Goal: Task Accomplishment & Management: Manage account settings

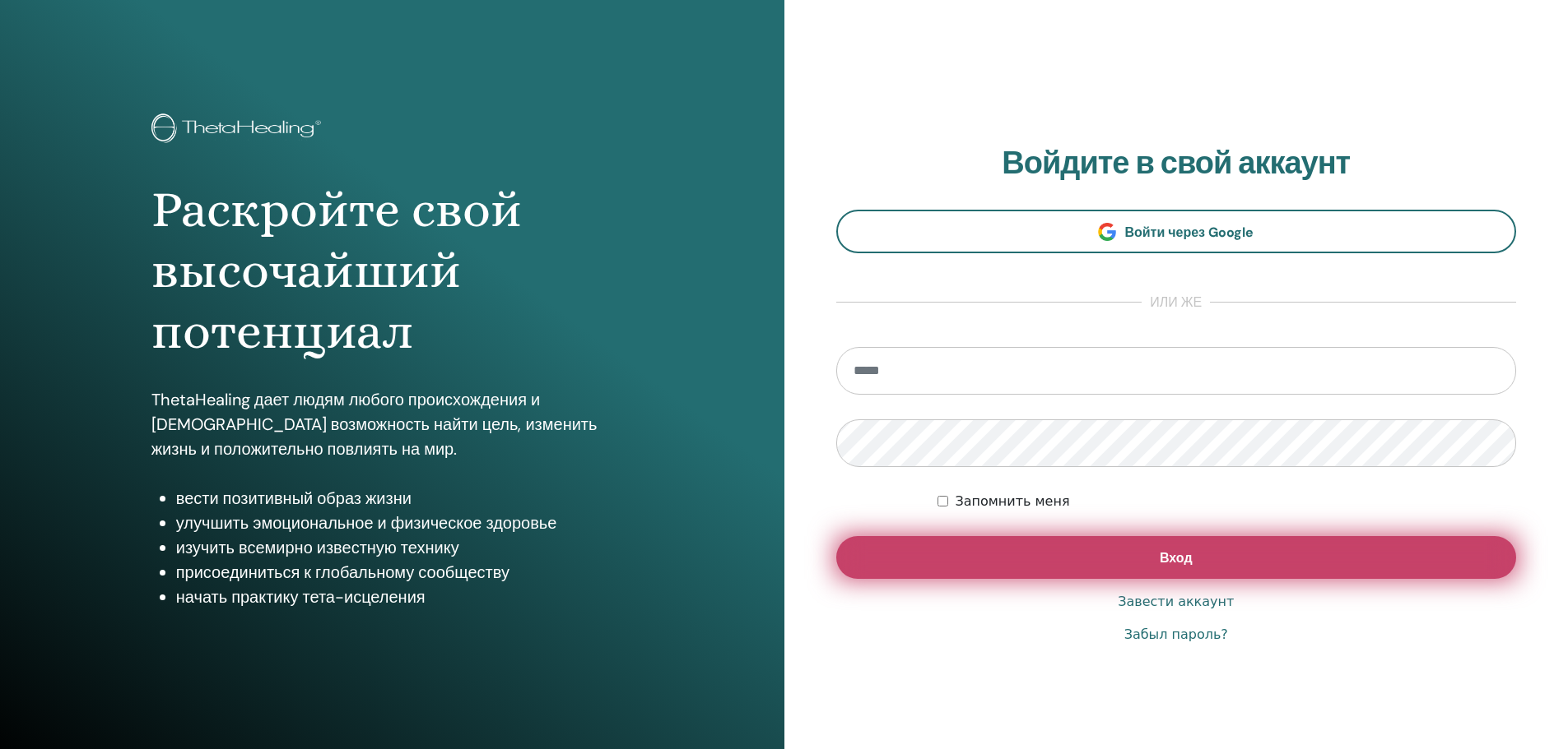
type input "**********"
click at [1062, 559] on button "Вход" at bounding box center [1177, 558] width 681 height 43
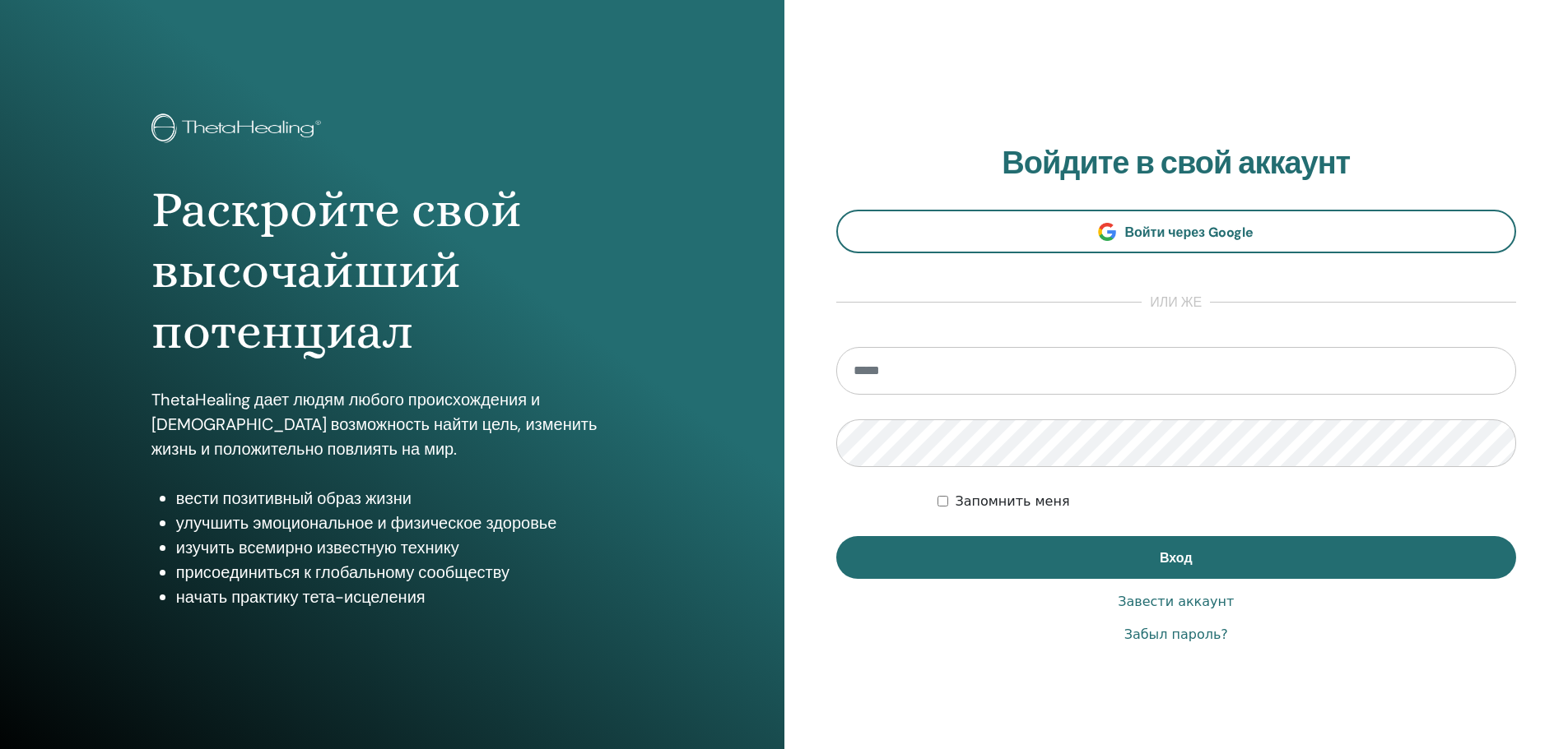
type input "**********"
click at [967, 503] on label "Запомнить меня" at bounding box center [1012, 501] width 115 height 19
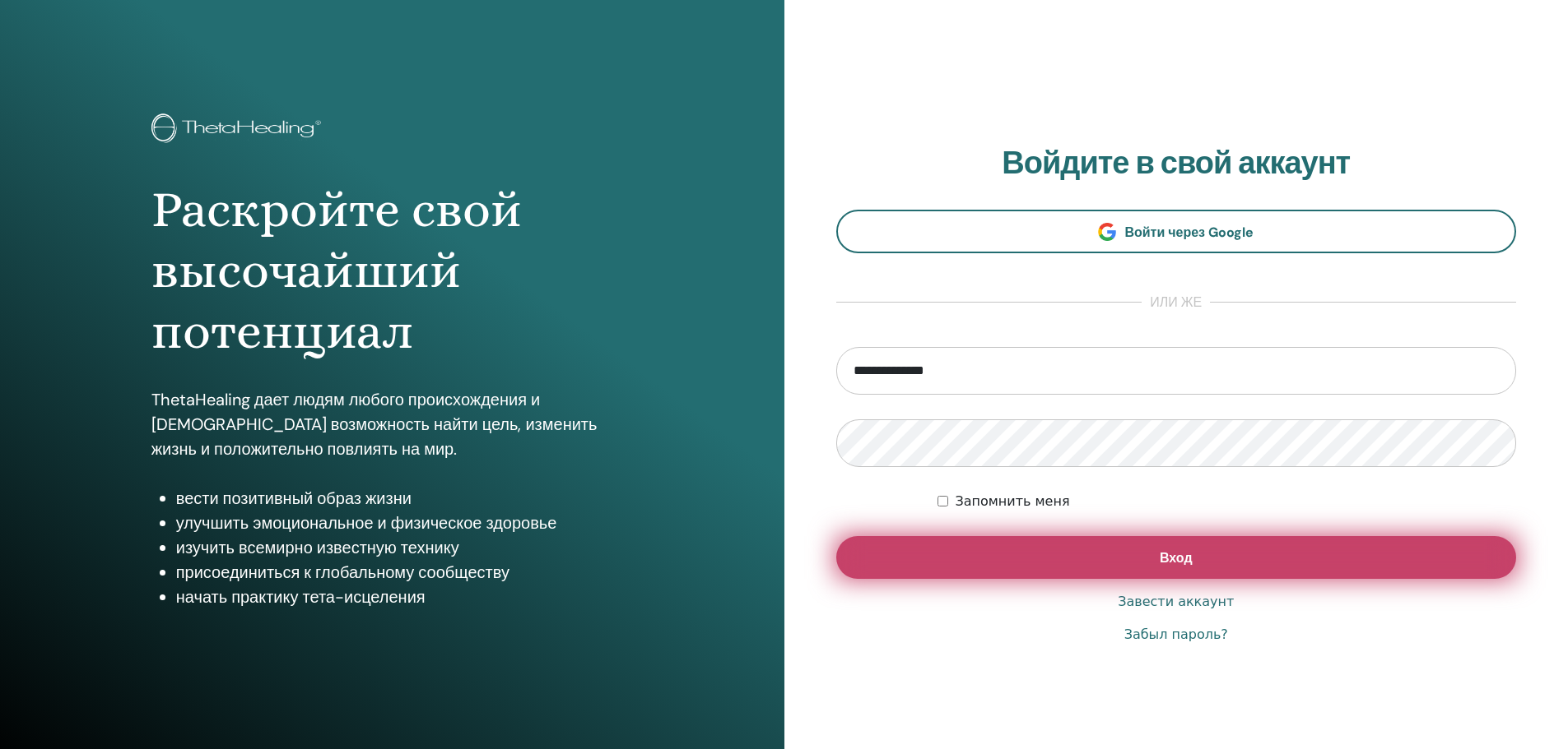
click at [1147, 556] on button "Вход" at bounding box center [1177, 558] width 681 height 43
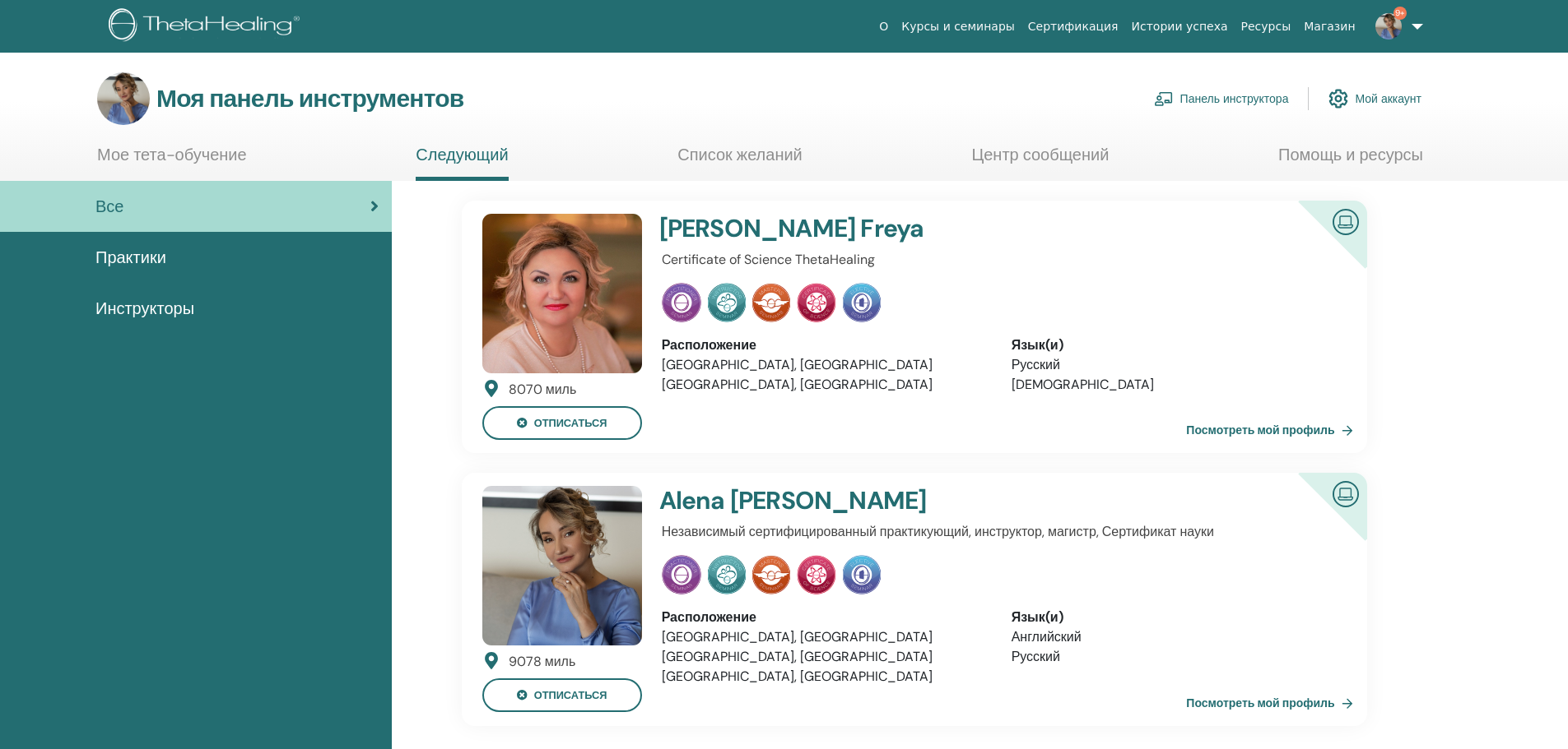
click at [193, 309] on font "Инструкторы" at bounding box center [144, 308] width 99 height 21
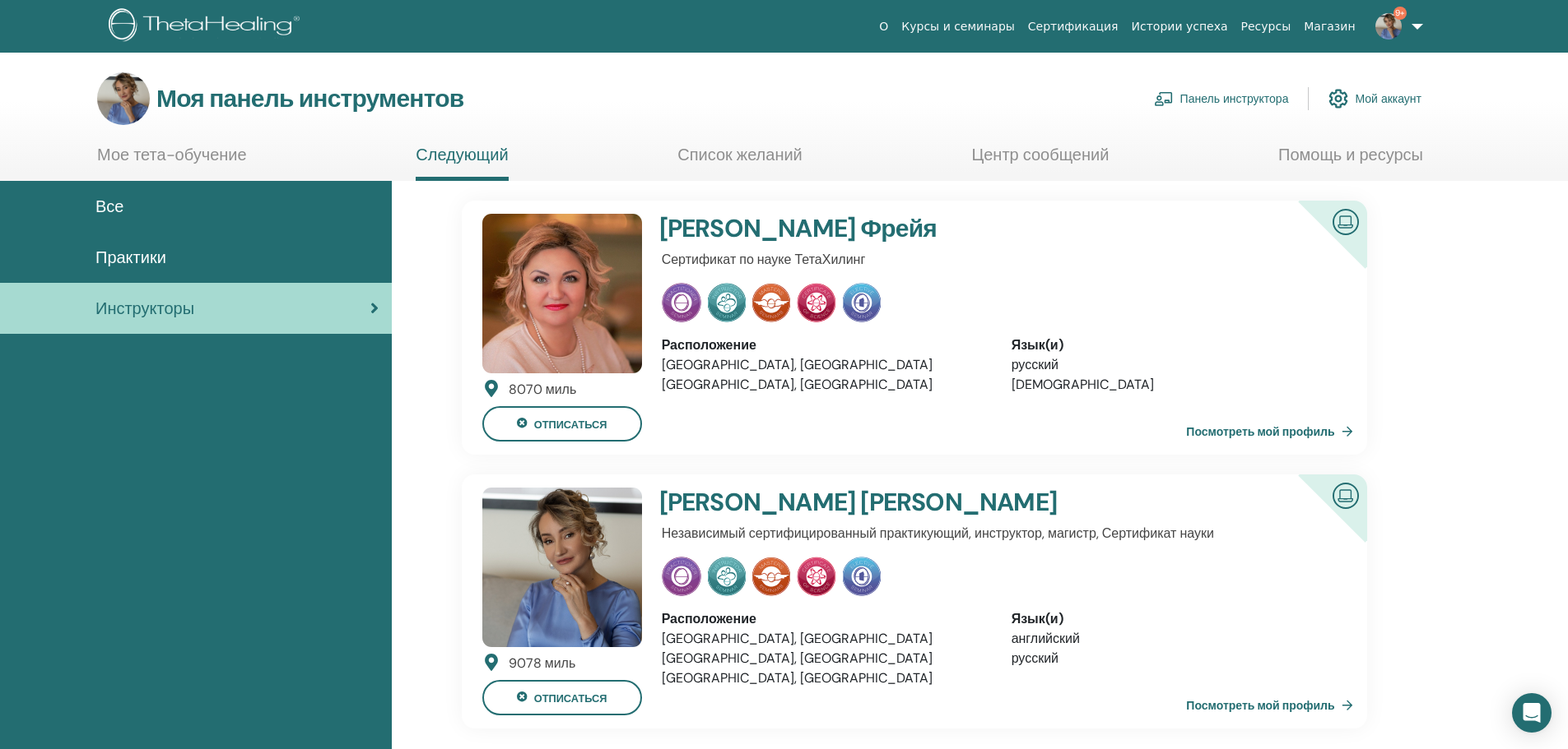
click at [1198, 98] on font "Панель инструктора" at bounding box center [1234, 100] width 108 height 15
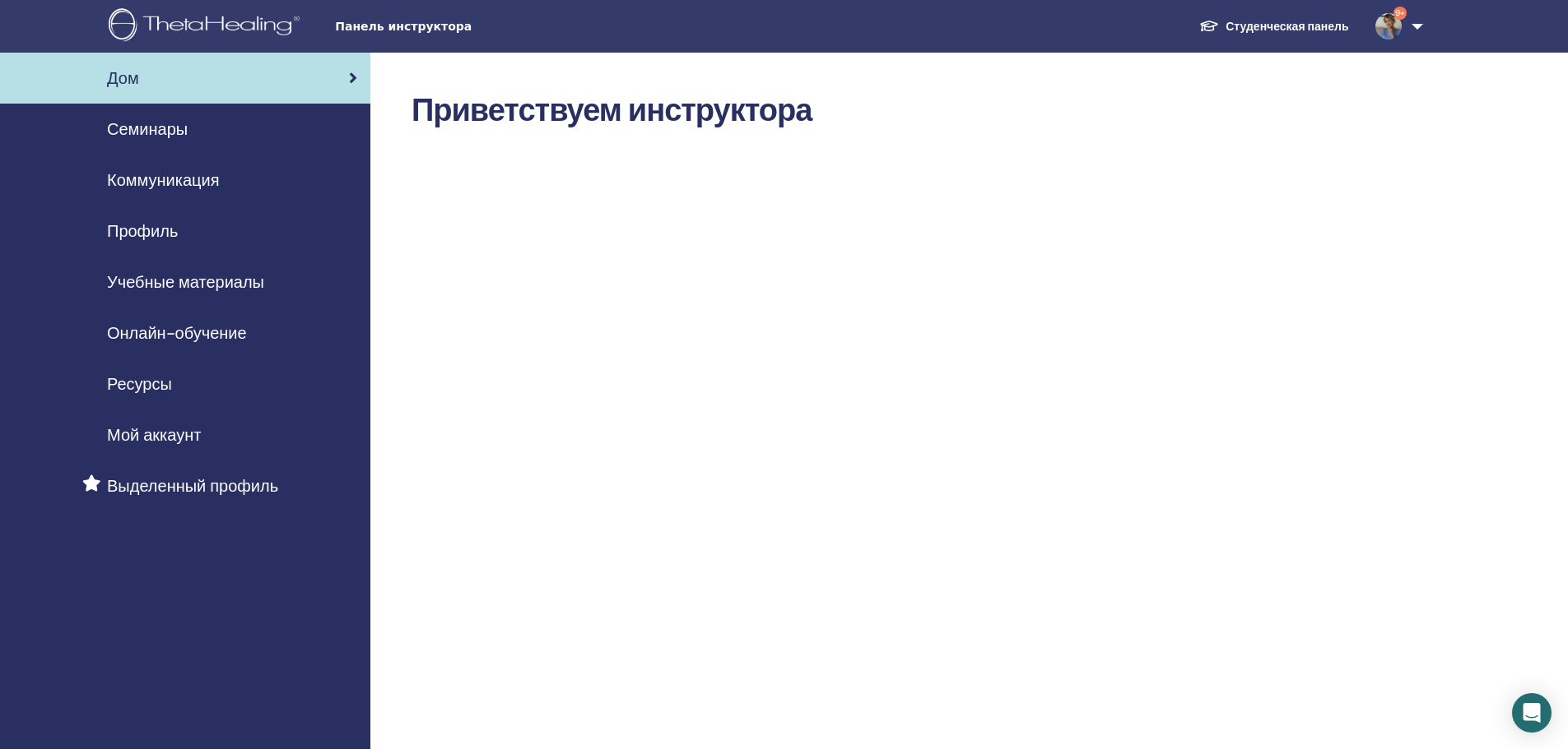
click at [129, 129] on font "Семинары" at bounding box center [147, 129] width 80 height 21
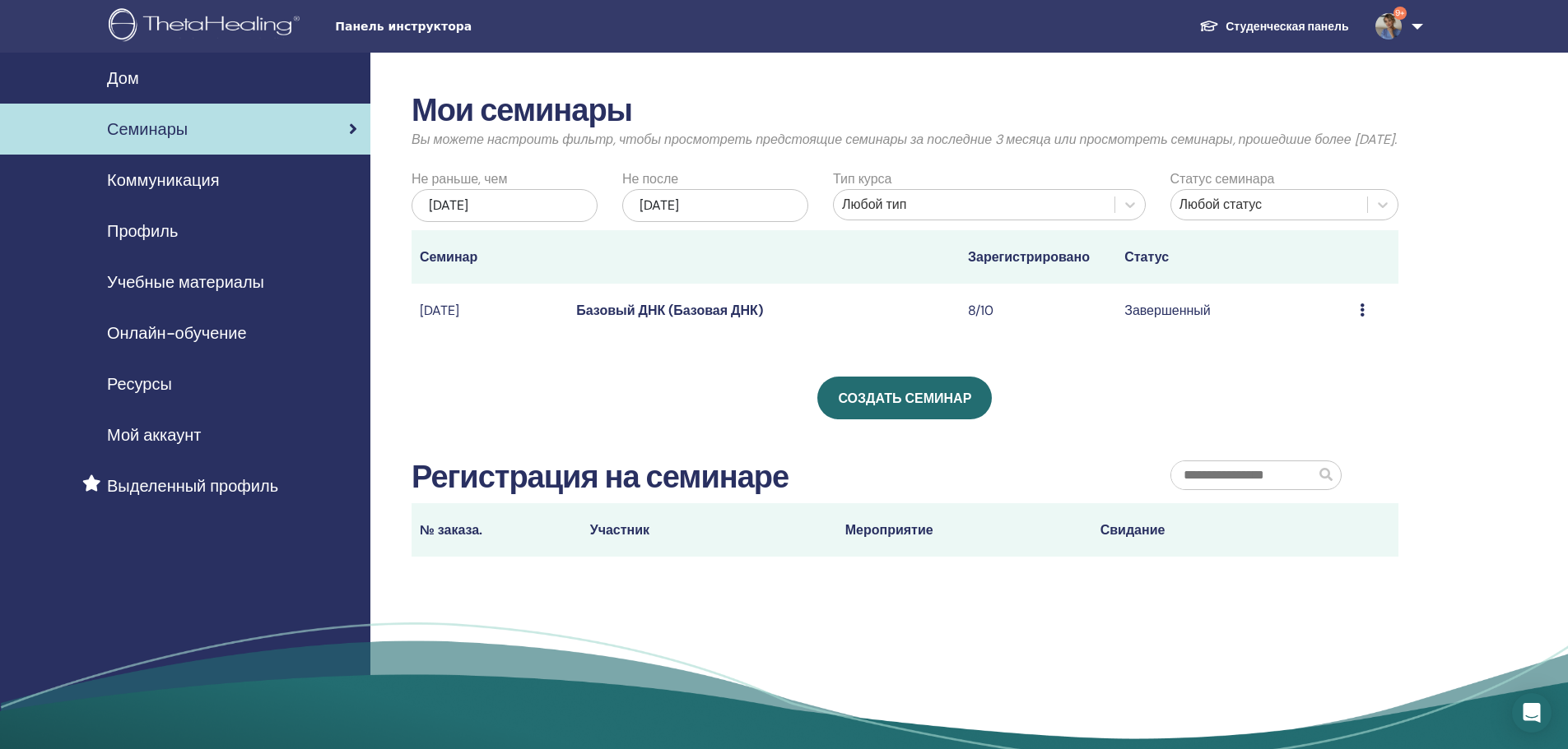
click at [685, 319] on font "Базовый ДНК (Базовая ДНК)" at bounding box center [669, 310] width 186 height 18
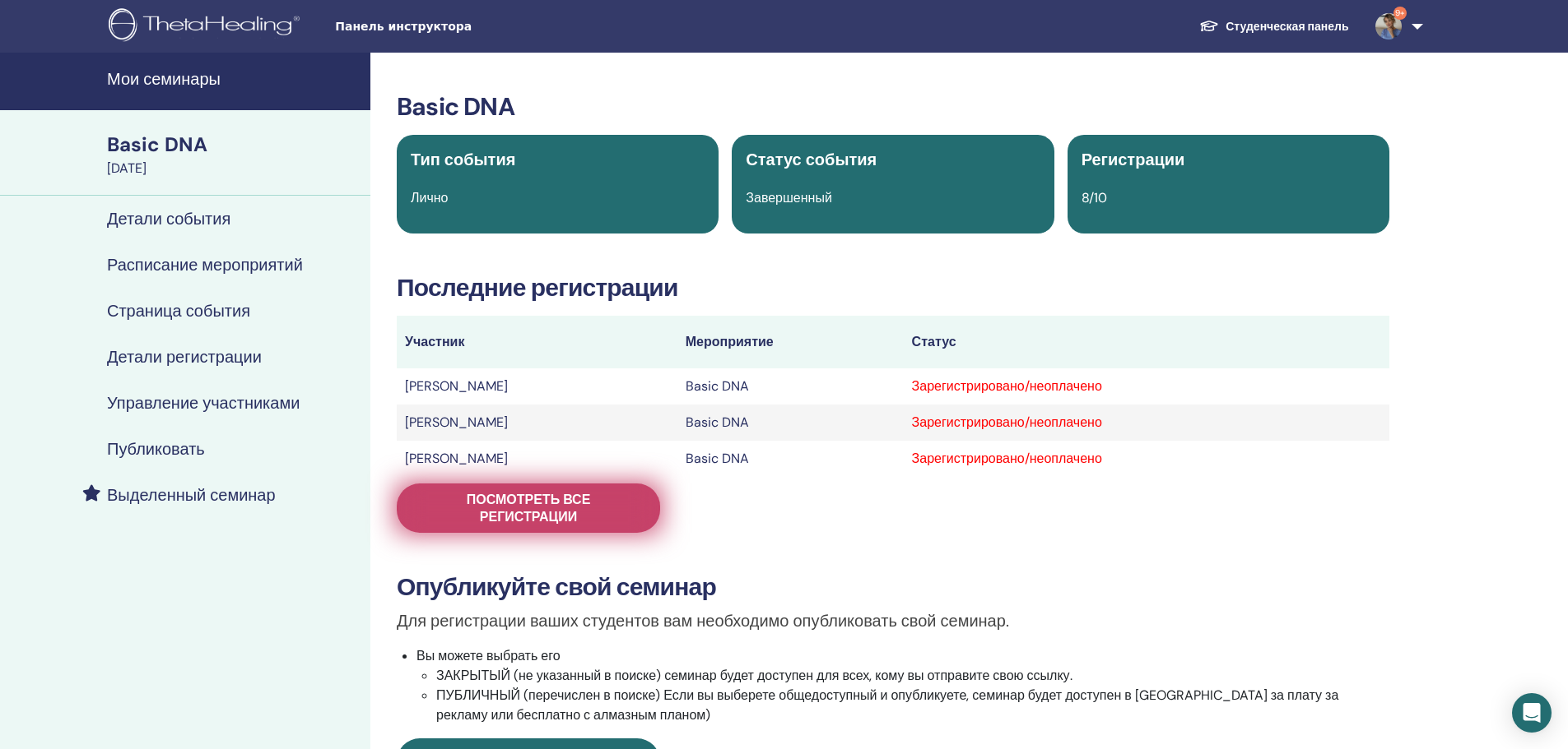
click at [519, 496] on span "Посмотреть все регистрации" at bounding box center [528, 508] width 222 height 34
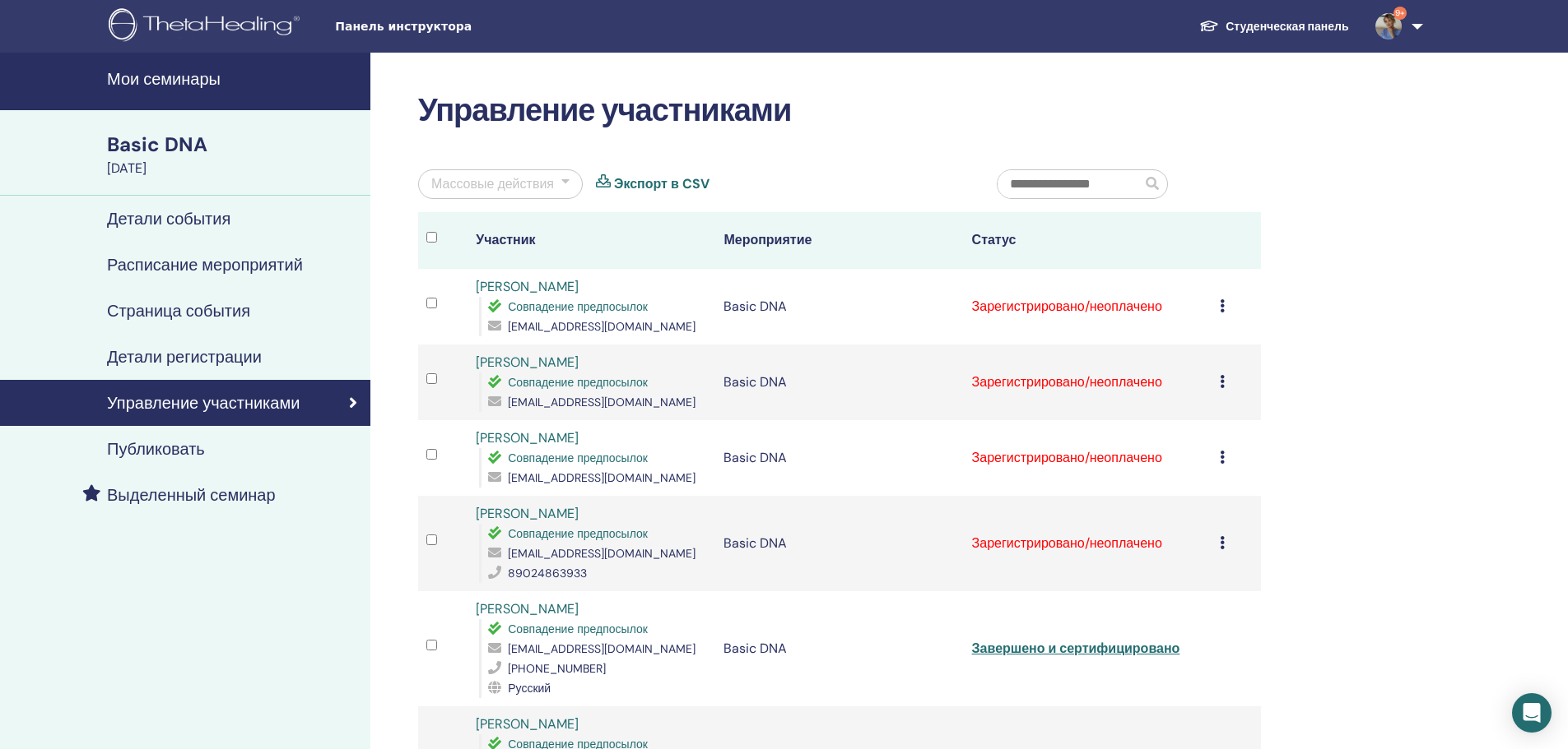
click at [1222, 307] on icon at bounding box center [1221, 306] width 5 height 13
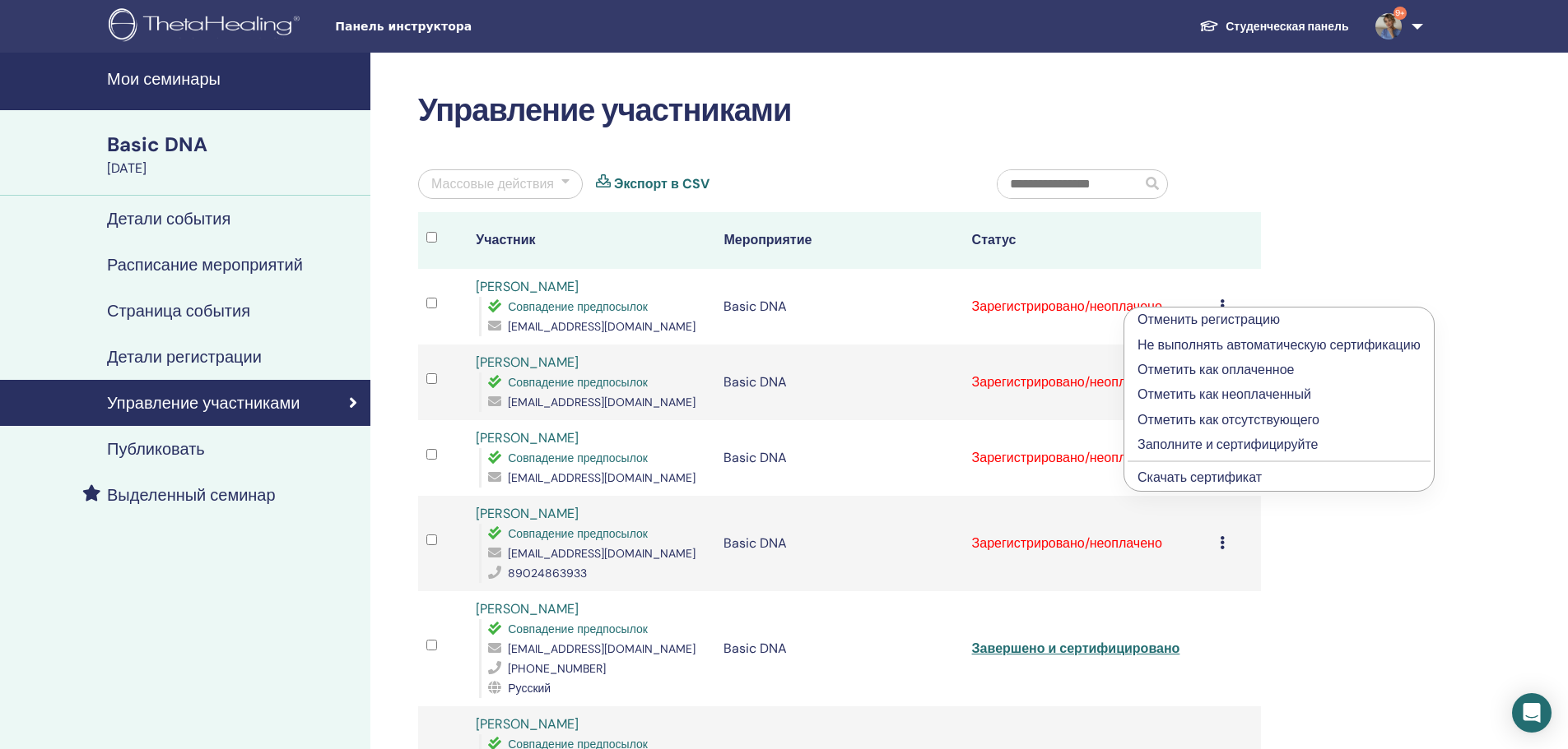
click at [1191, 366] on p "Отметить как оплаченное" at bounding box center [1278, 370] width 283 height 19
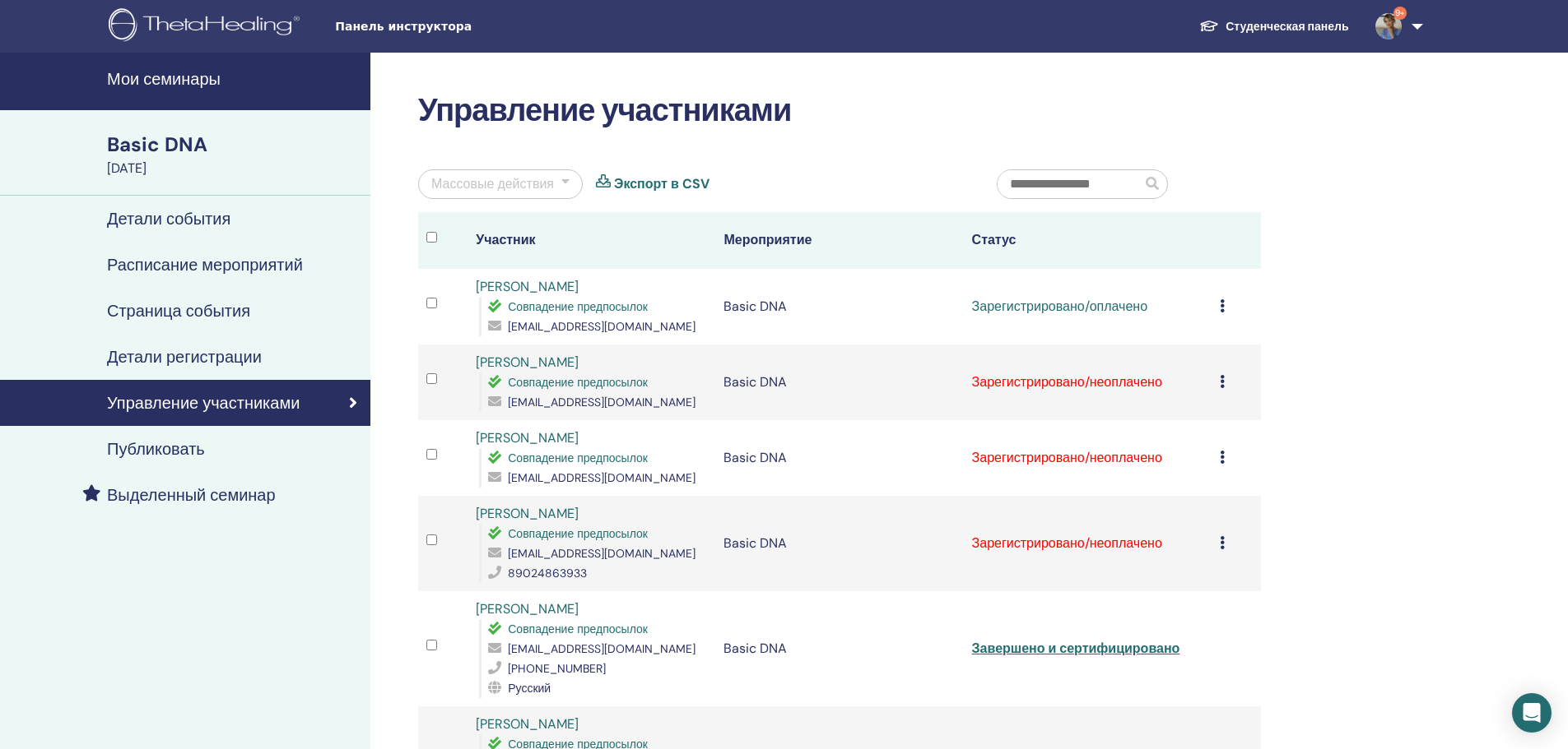
click at [1224, 304] on icon at bounding box center [1221, 306] width 5 height 13
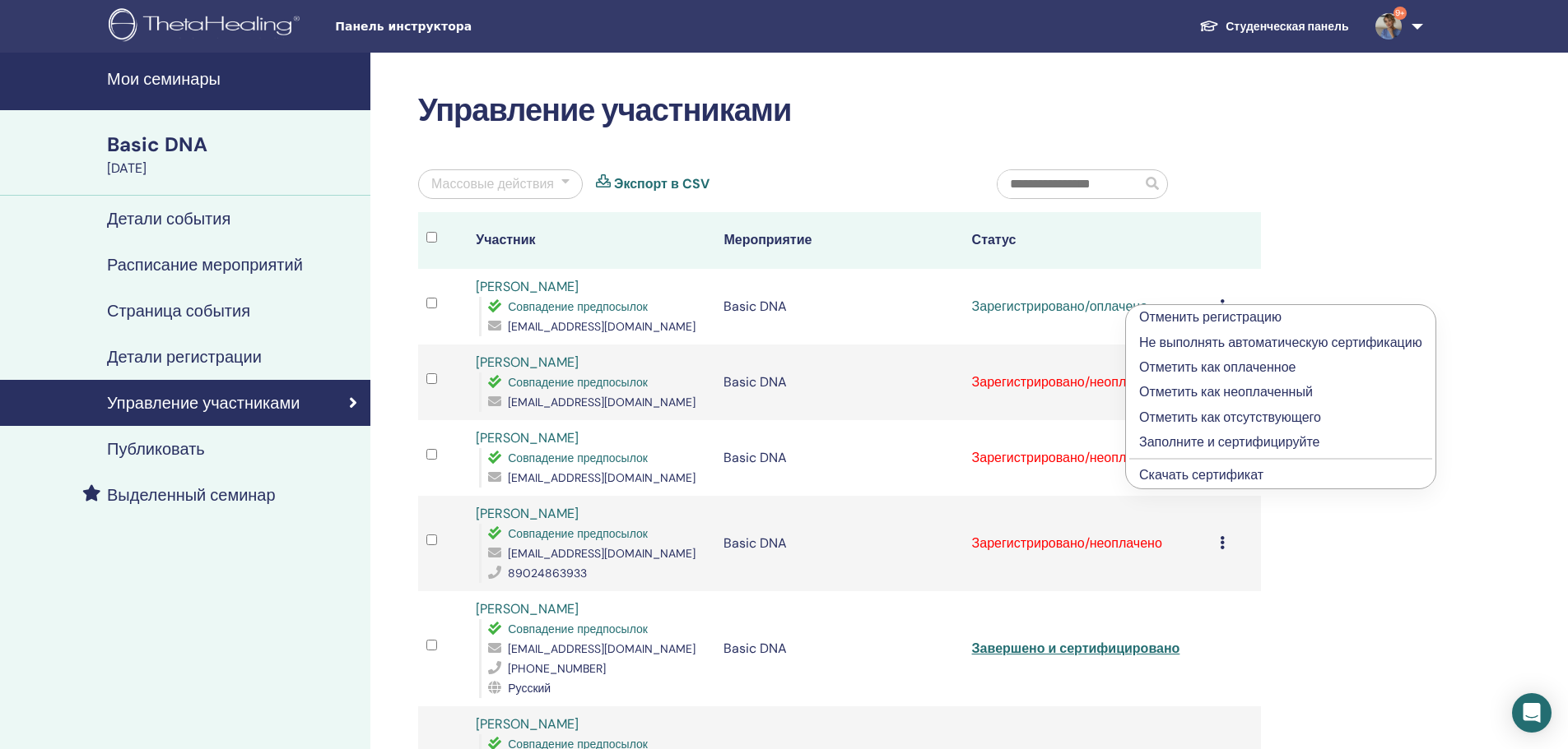
click at [1182, 441] on p "Заполните и сертифицируйте" at bounding box center [1280, 442] width 283 height 19
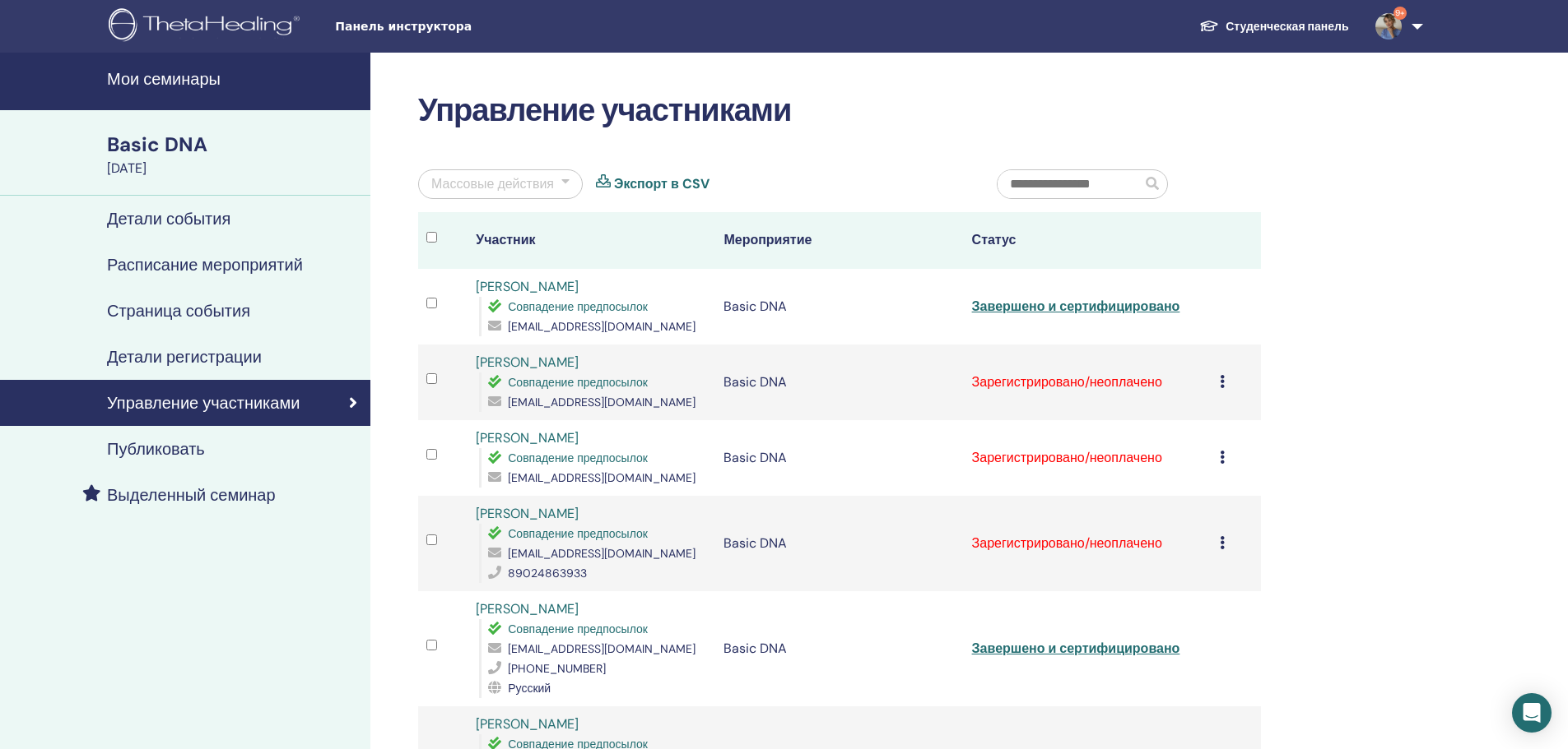
click at [1223, 376] on icon at bounding box center [1221, 382] width 5 height 13
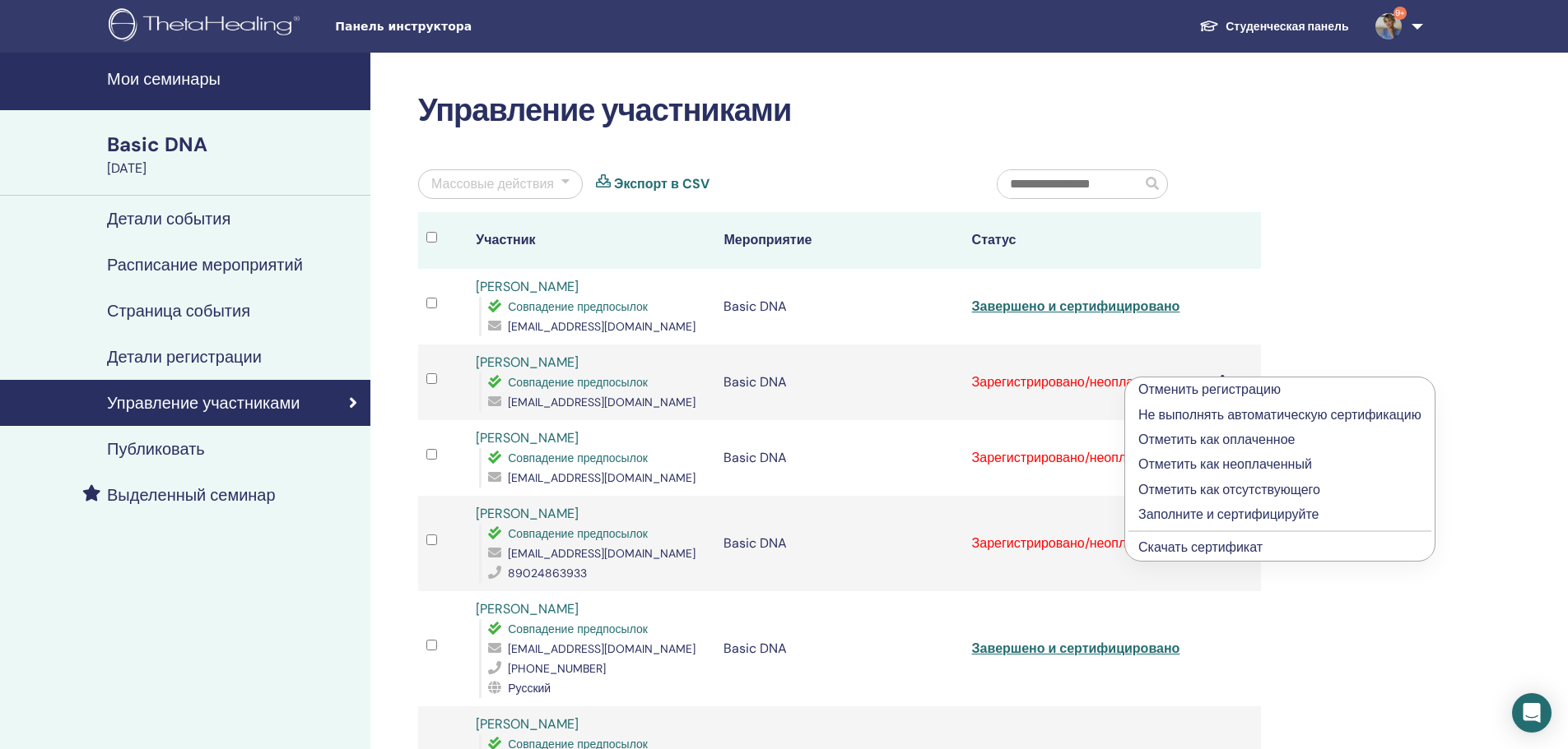
click at [1200, 436] on p "Отметить как оплаченное" at bounding box center [1279, 439] width 283 height 19
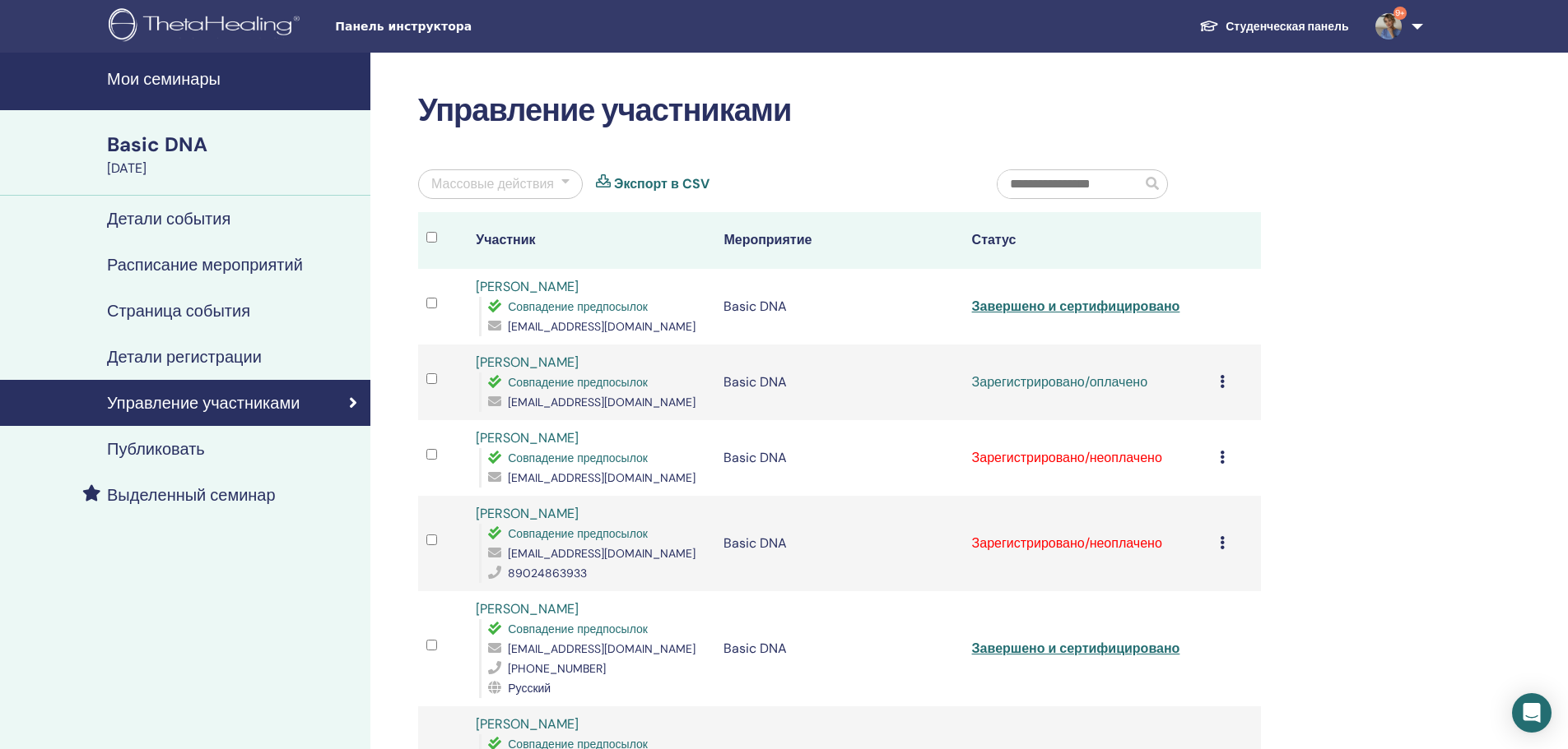
click at [1224, 382] on icon at bounding box center [1221, 382] width 5 height 13
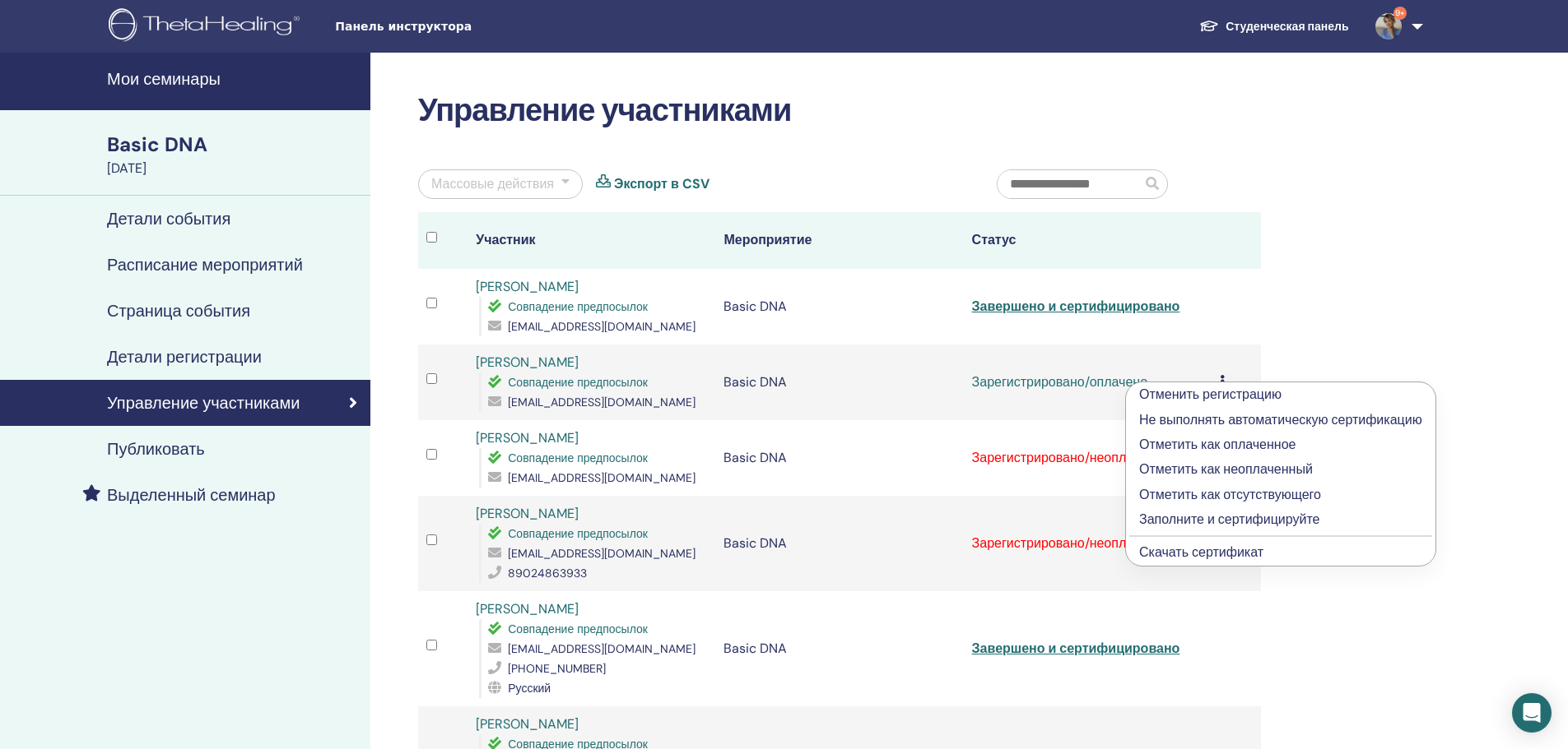
click at [1212, 517] on p "Заполните и сертифицируйте" at bounding box center [1280, 520] width 283 height 19
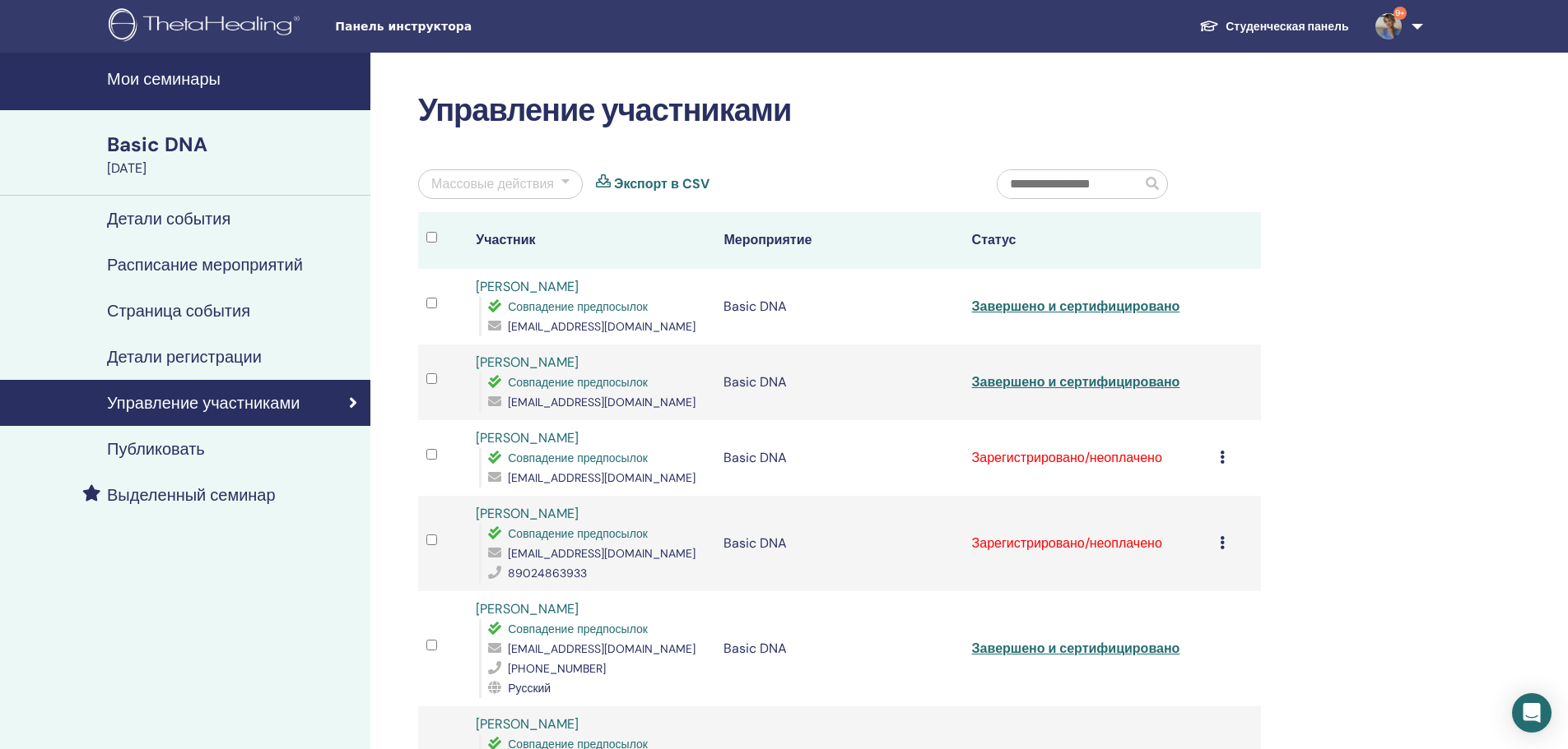
click at [1222, 462] on icon at bounding box center [1221, 458] width 5 height 13
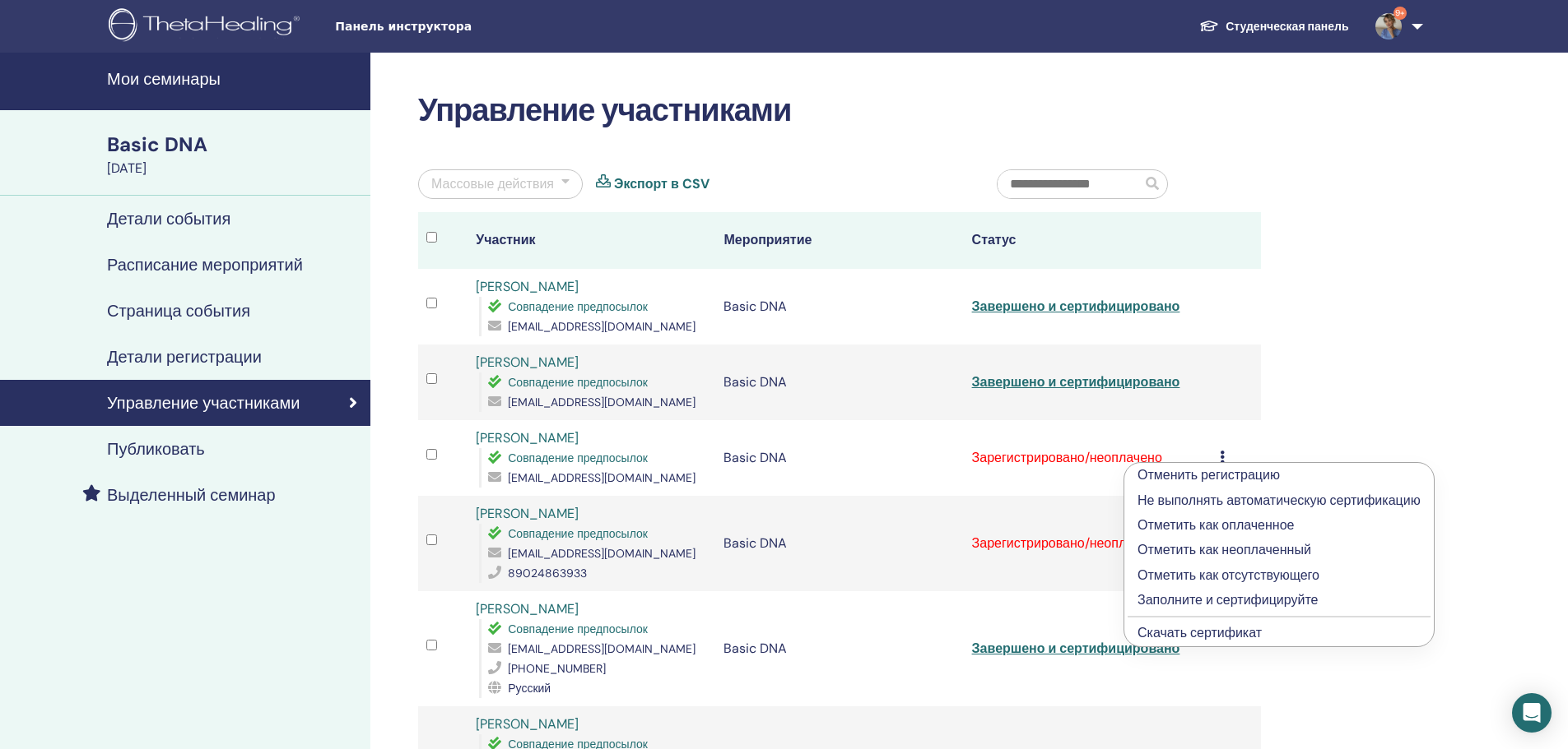
click at [1204, 522] on p "Отметить как оплаченное" at bounding box center [1278, 525] width 283 height 19
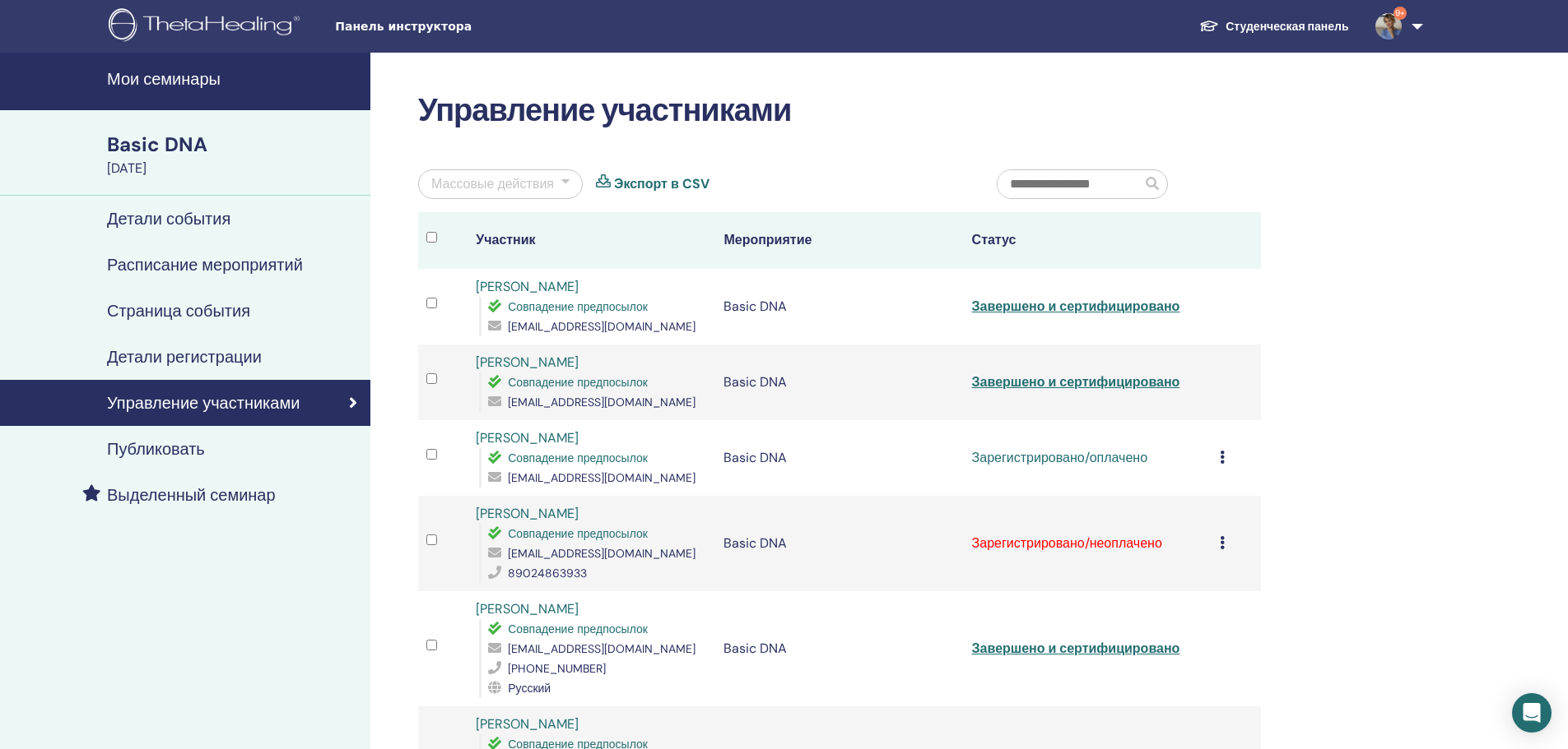
click at [1219, 454] on icon at bounding box center [1221, 458] width 5 height 13
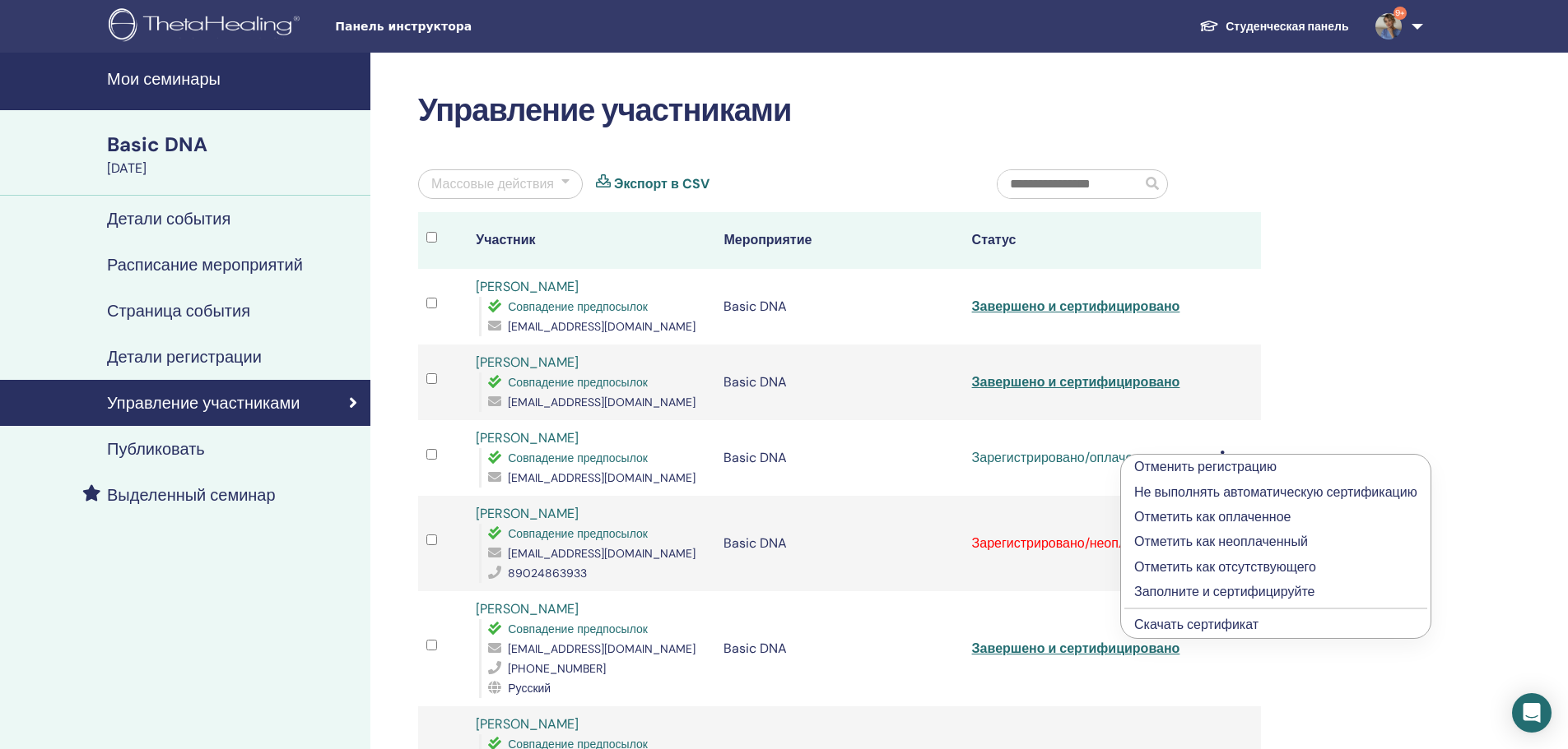
click at [1191, 591] on p "Заполните и сертифицируйте" at bounding box center [1276, 592] width 283 height 19
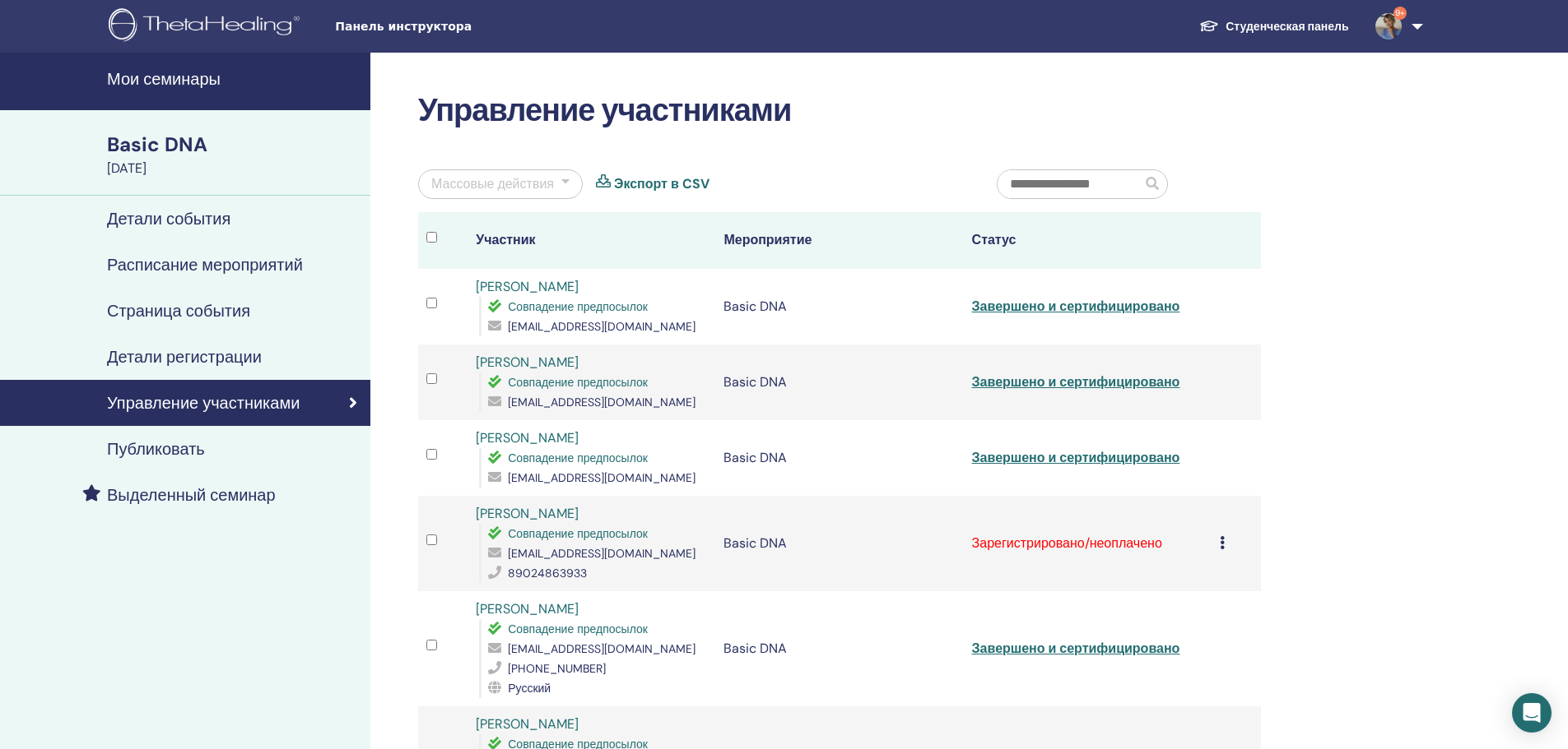
click at [1225, 545] on div "Отменить регистрацию Не выполнять автоматическую сертификацию Отметить как опла…" at bounding box center [1236, 543] width 33 height 19
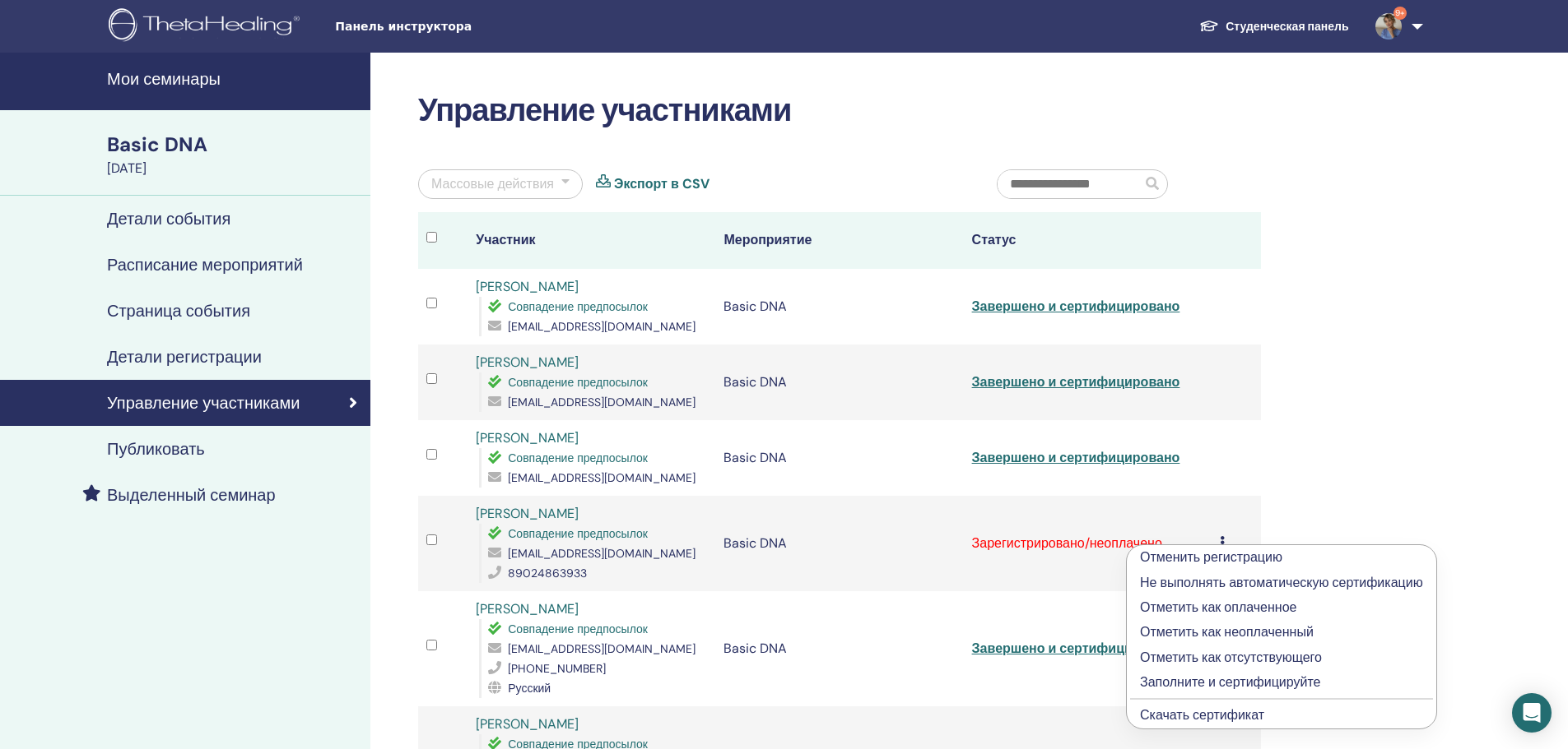
click at [1195, 607] on p "Отметить как оплаченное" at bounding box center [1281, 608] width 283 height 19
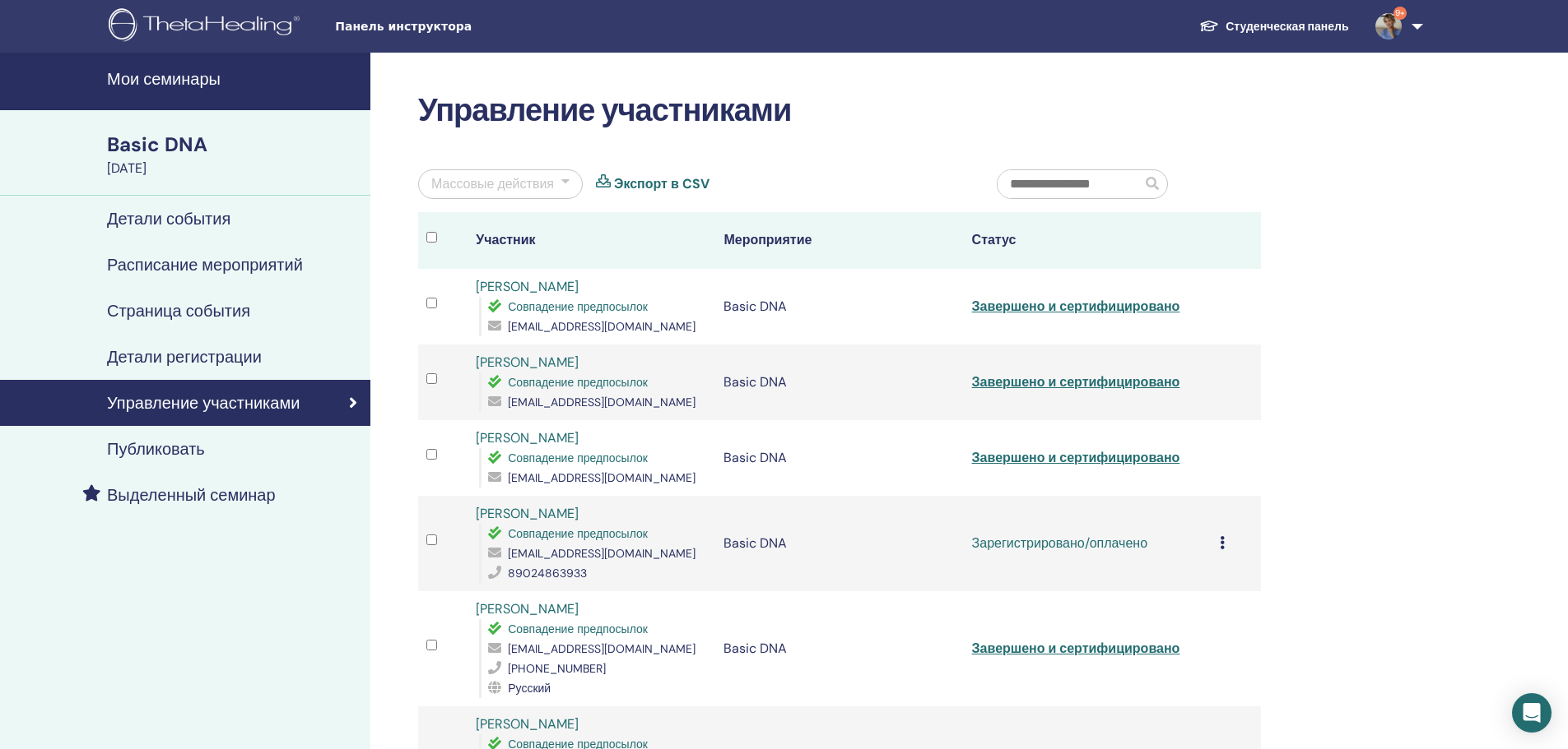
click at [1226, 544] on div "Отменить регистрацию Не выполнять автоматическую сертификацию Отметить как опла…" at bounding box center [1236, 543] width 33 height 19
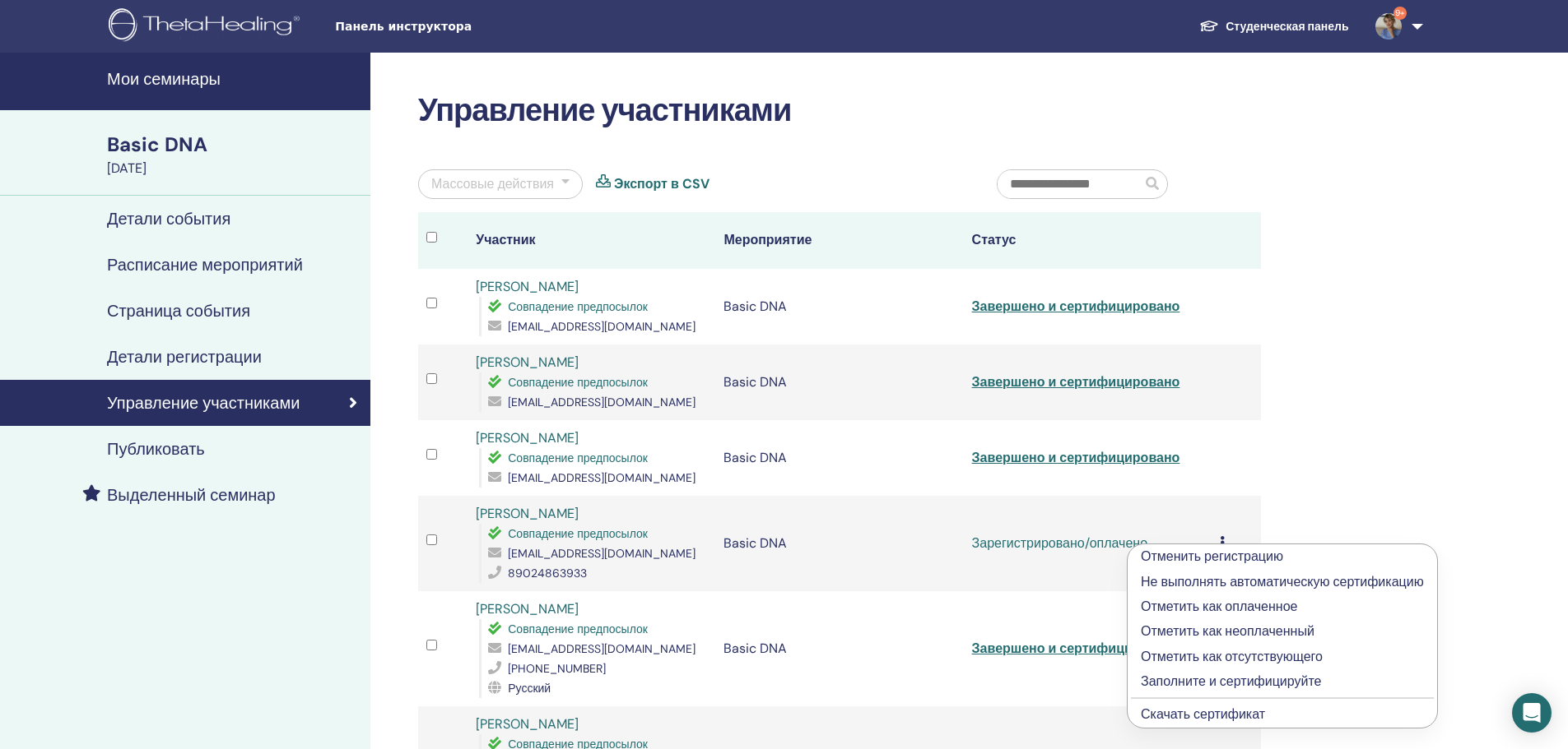
click at [1227, 680] on p "Заполните и сертифицируйте" at bounding box center [1282, 681] width 283 height 19
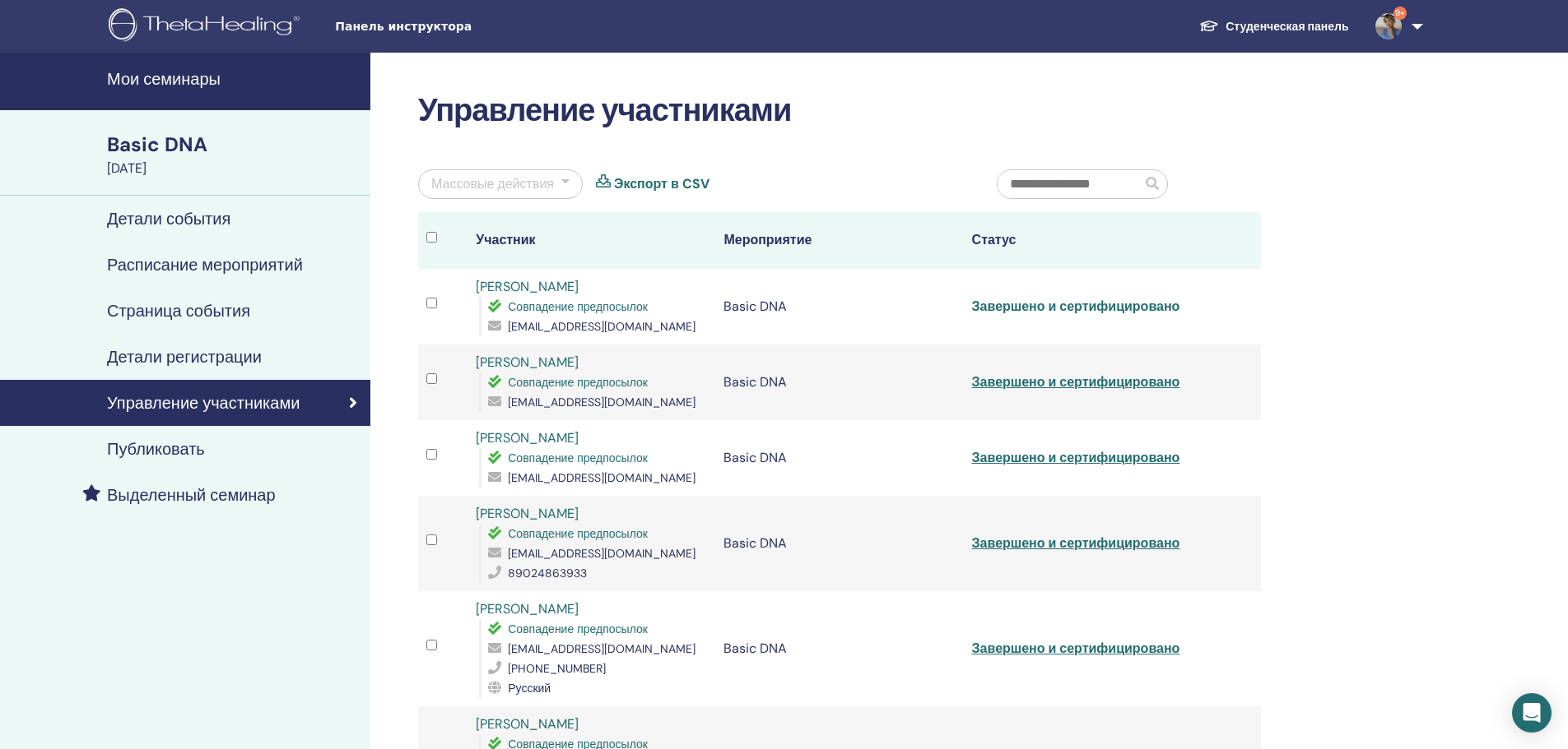
click at [1033, 313] on link "Завершено и сертифицировано" at bounding box center [1076, 306] width 208 height 18
click at [991, 374] on link "Завершено и сертифицировано" at bounding box center [1076, 382] width 208 height 18
